Goal: Information Seeking & Learning: Learn about a topic

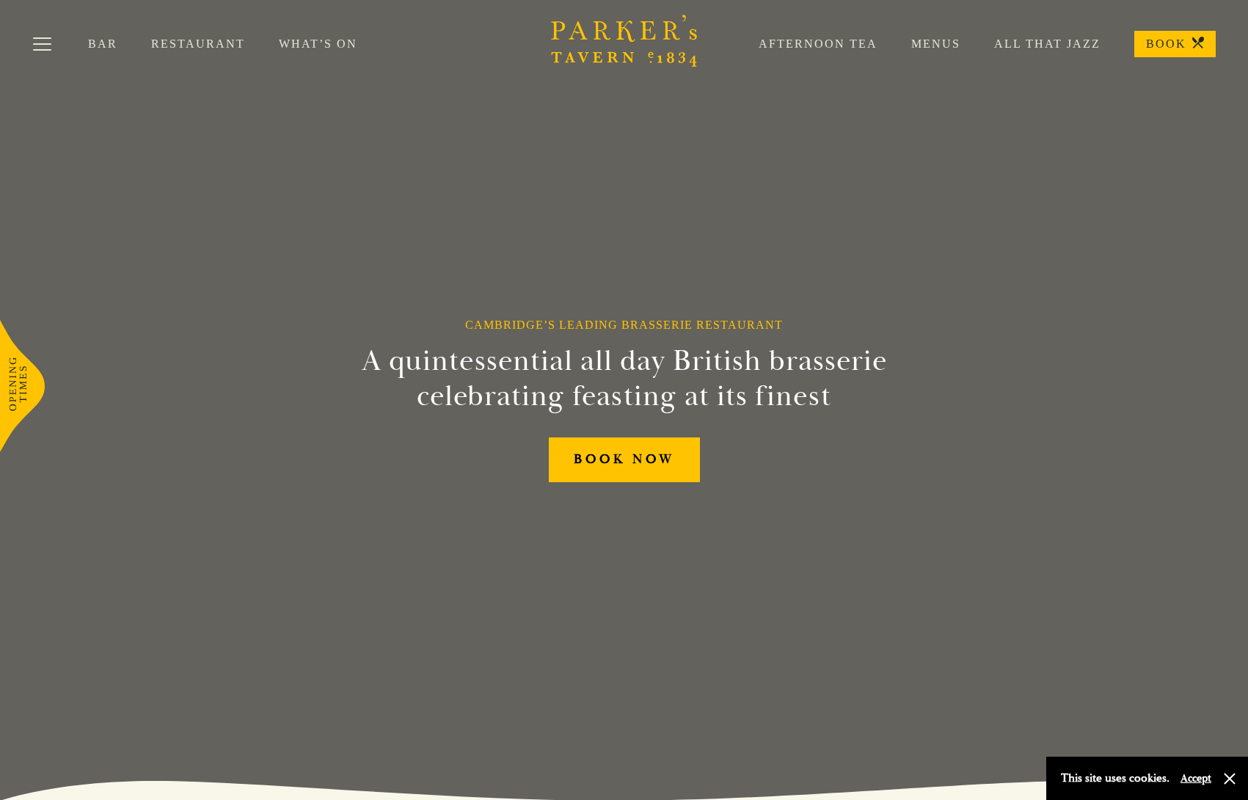
click at [189, 38] on link "Restaurant" at bounding box center [215, 44] width 128 height 15
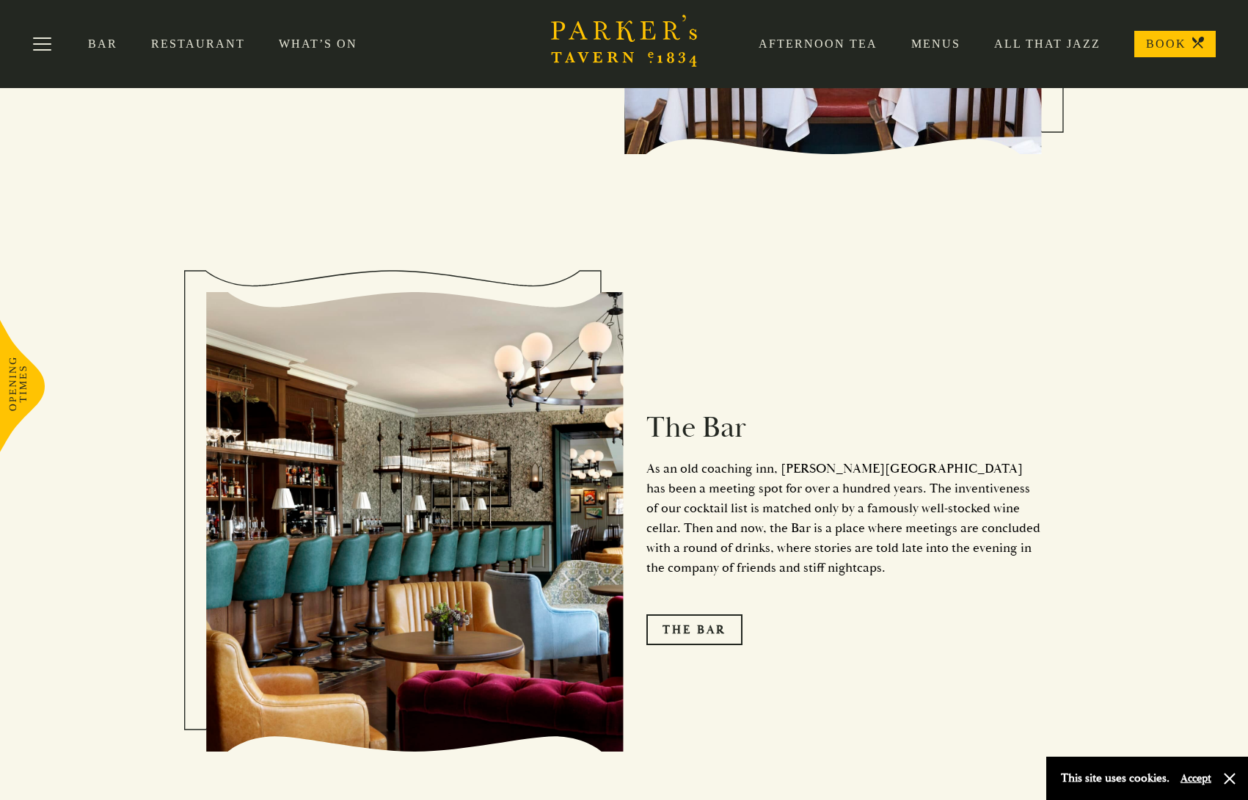
scroll to position [1486, 0]
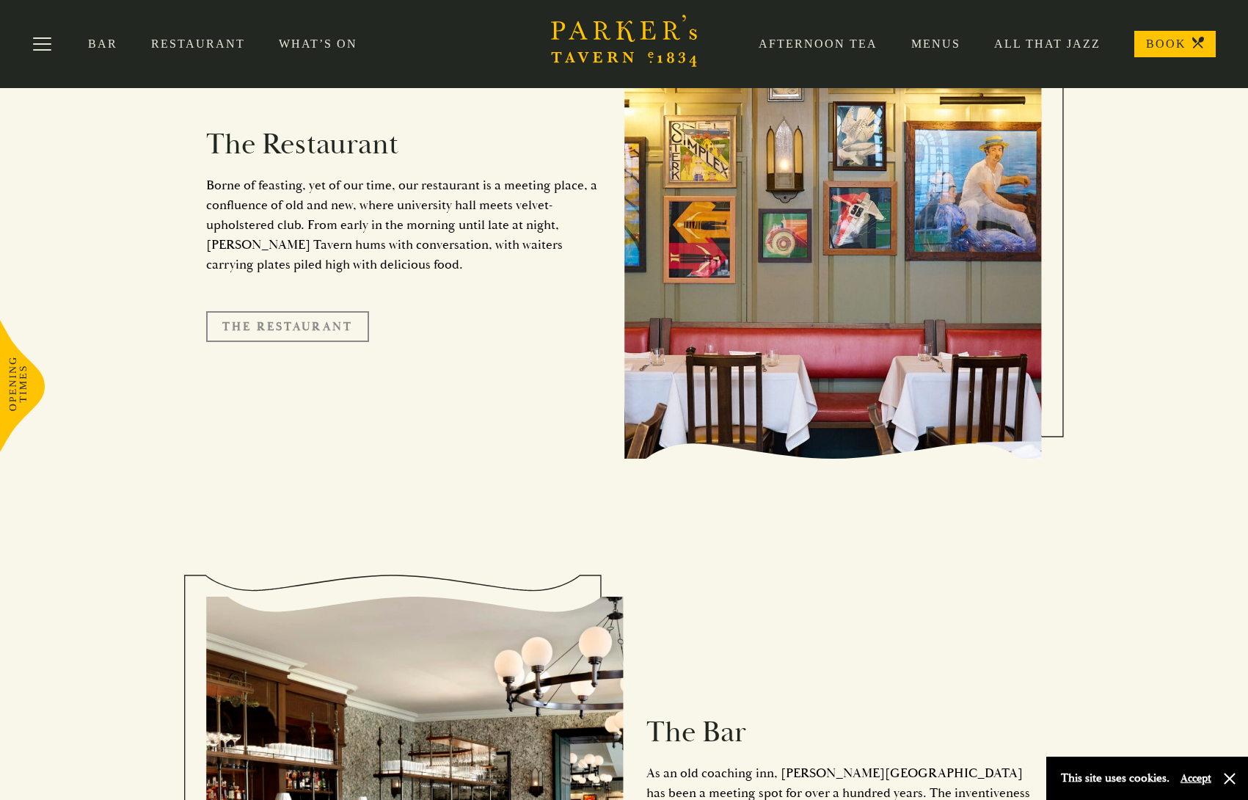
click at [278, 311] on link "The Restaurant" at bounding box center [287, 326] width 163 height 31
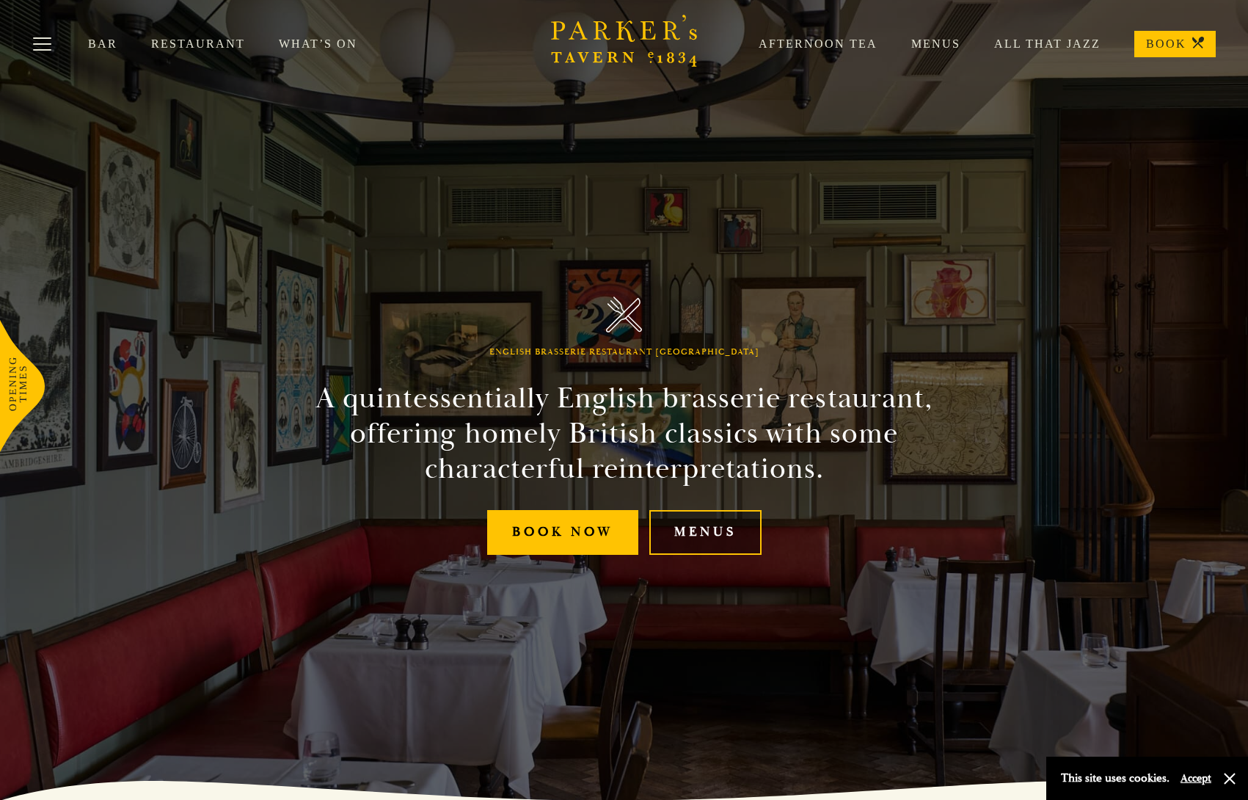
click at [693, 534] on link "Menus" at bounding box center [705, 532] width 112 height 45
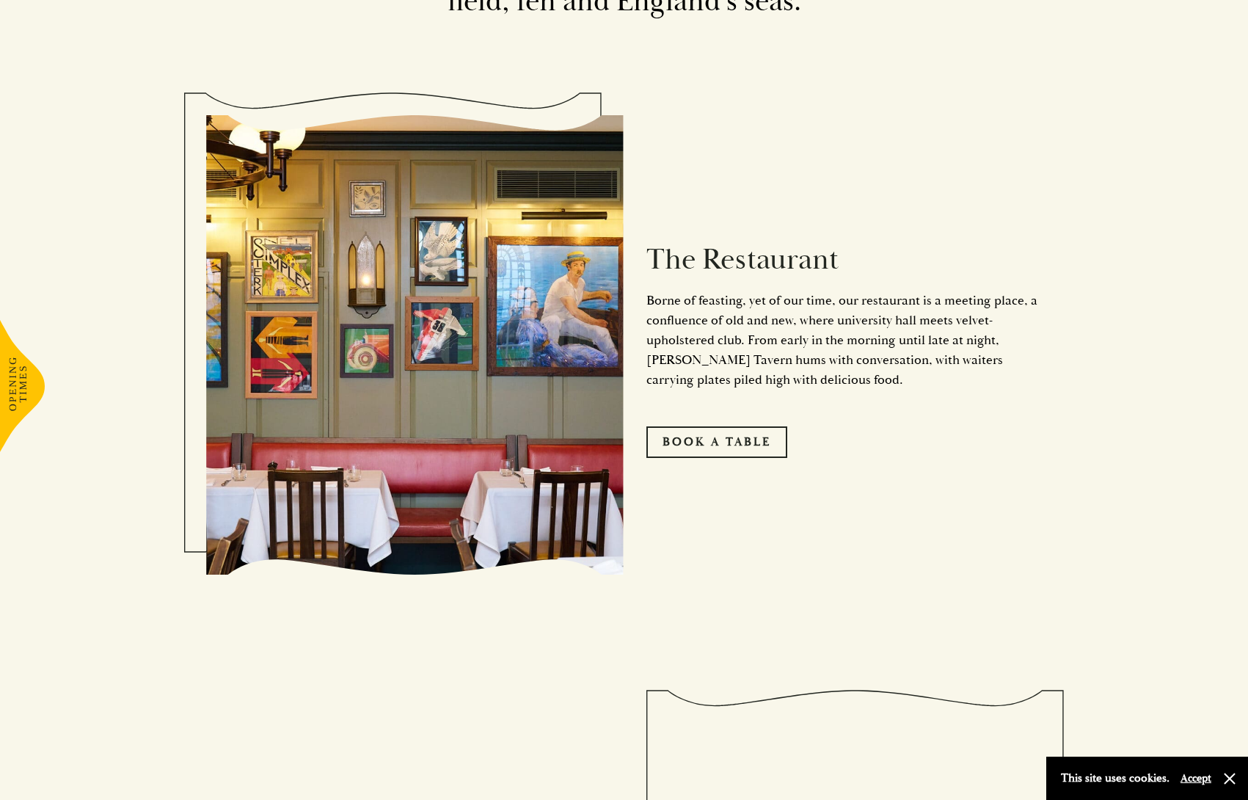
scroll to position [1026, 0]
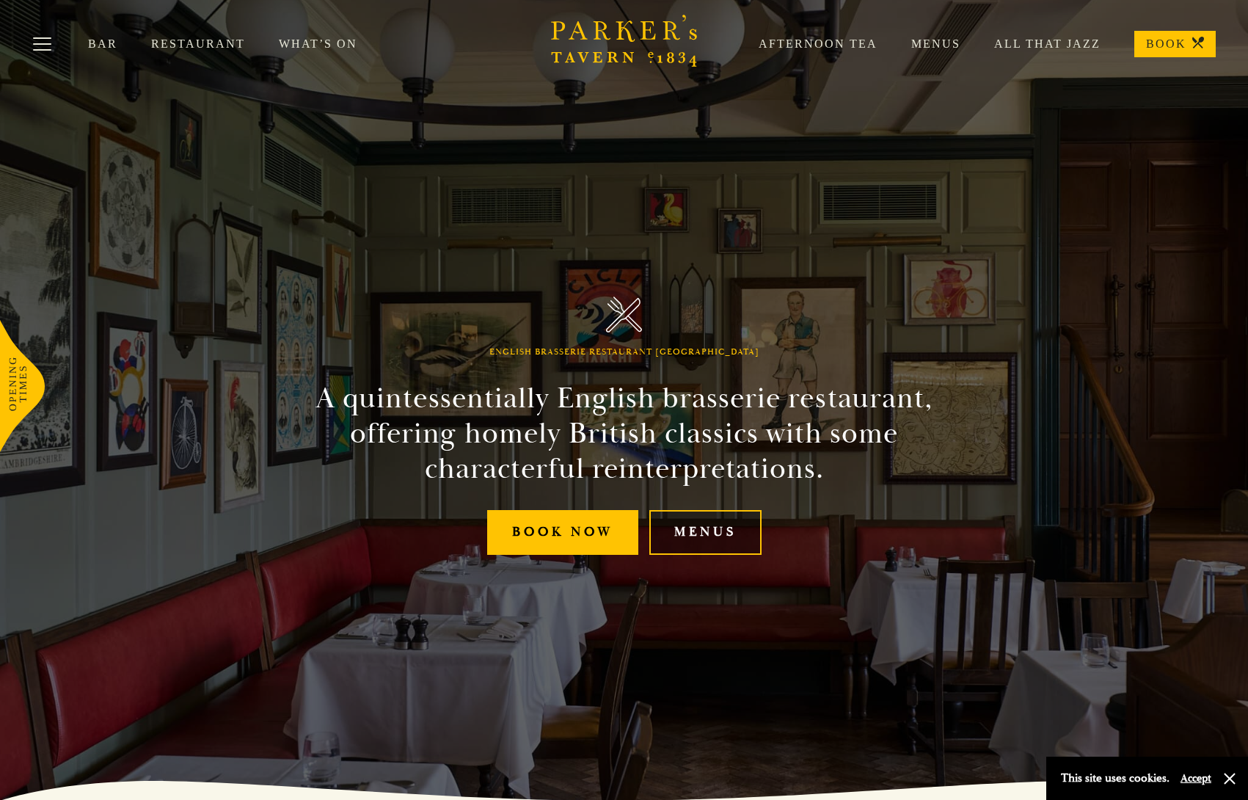
click at [719, 531] on link "Menus" at bounding box center [705, 532] width 112 height 45
click at [682, 528] on link "Menus" at bounding box center [705, 532] width 112 height 45
click at [704, 531] on link "Menus" at bounding box center [705, 532] width 112 height 45
